Goal: Information Seeking & Learning: Understand process/instructions

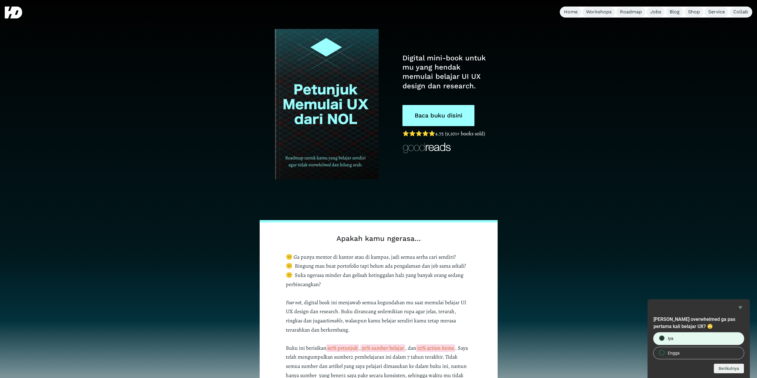
click at [662, 334] on label "Iya" at bounding box center [698, 338] width 90 height 12
click at [662, 336] on input "Iya" at bounding box center [662, 338] width 4 height 4
radio input "true"
click at [733, 366] on button "Berikutnya" at bounding box center [729, 369] width 30 height 10
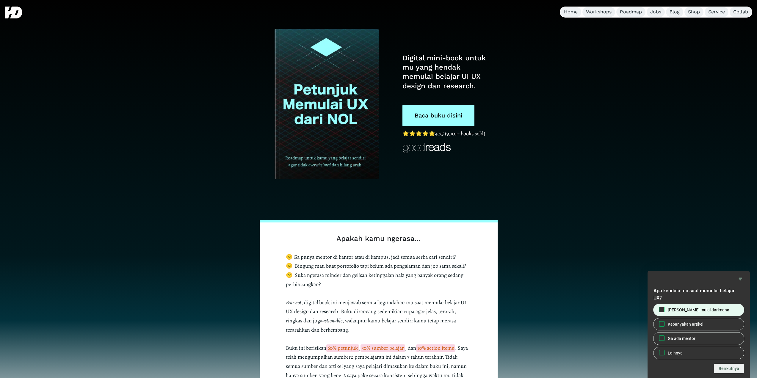
click at [660, 309] on input "[PERSON_NAME] mulai darimana" at bounding box center [662, 309] width 4 height 4
checkbox input "true"
click at [661, 338] on input "Ga ada mentor" at bounding box center [662, 338] width 4 height 4
checkbox input "true"
click at [733, 369] on button "Berikutnya" at bounding box center [729, 369] width 30 height 10
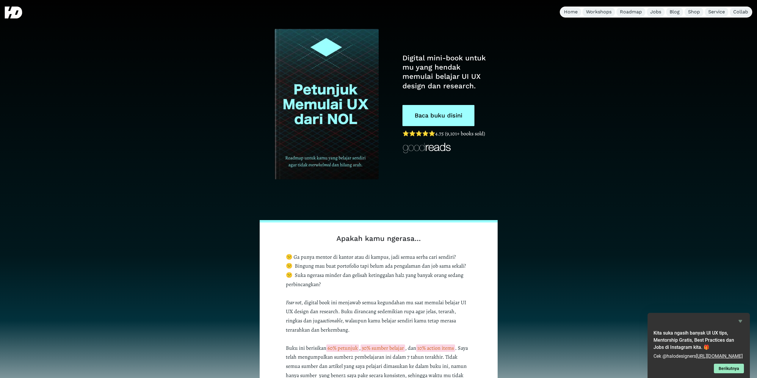
click at [730, 368] on button "Berikutnya" at bounding box center [729, 369] width 30 height 10
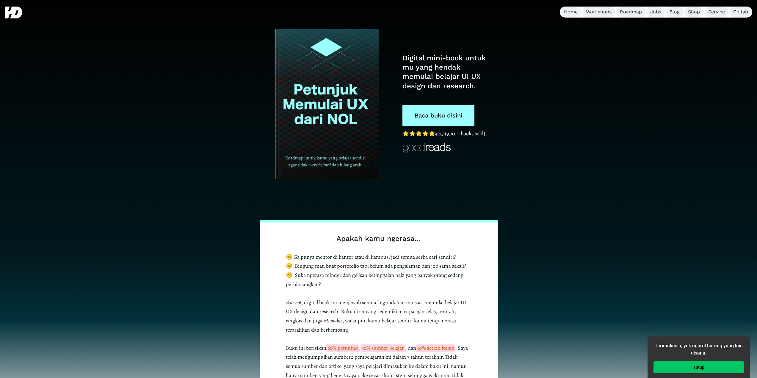
click at [710, 367] on button "Tutup" at bounding box center [698, 367] width 90 height 12
